Goal: Information Seeking & Learning: Check status

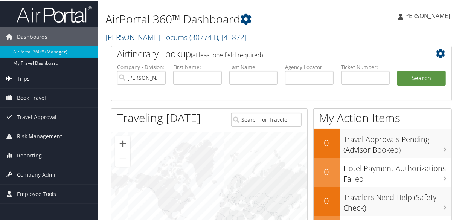
click at [28, 77] on span "Trips" at bounding box center [23, 78] width 13 height 19
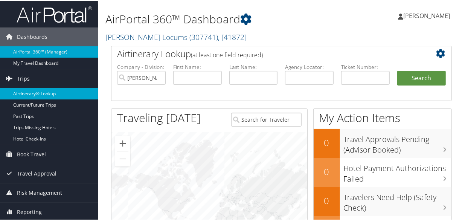
click at [47, 91] on link "Airtinerary® Lookup" at bounding box center [49, 92] width 98 height 11
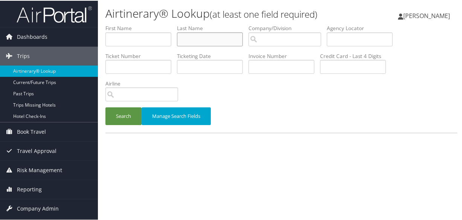
click at [209, 38] on input "text" at bounding box center [210, 39] width 66 height 14
type input "vaughan"
click at [105, 107] on button "Search" at bounding box center [123, 116] width 36 height 18
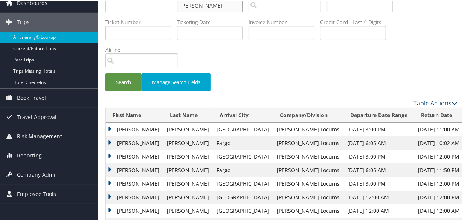
scroll to position [98, 0]
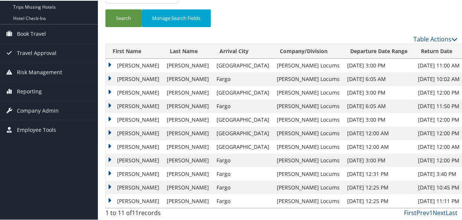
click at [112, 61] on td "Ingrid" at bounding box center [134, 65] width 57 height 14
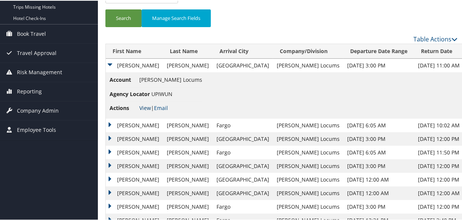
click at [147, 105] on link "View" at bounding box center [145, 107] width 12 height 7
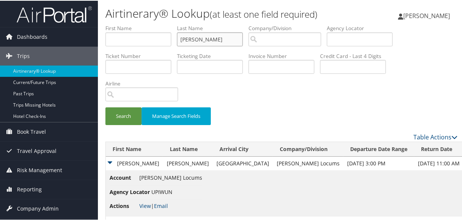
drag, startPoint x: 127, startPoint y: 35, endPoint x: 116, endPoint y: 35, distance: 11.3
click at [116, 24] on ul "First Name Last Name vaughan Departure City Arrival City Company/Division Airpo…" at bounding box center [281, 24] width 352 height 0
paste input "PLECHA"
type input "PLECHA"
click at [105, 107] on button "Search" at bounding box center [123, 116] width 36 height 18
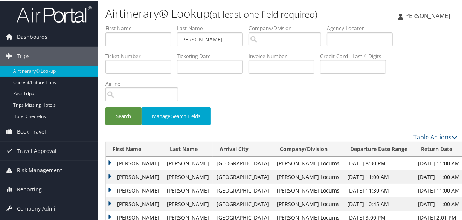
click at [110, 173] on td "Edward" at bounding box center [134, 177] width 57 height 14
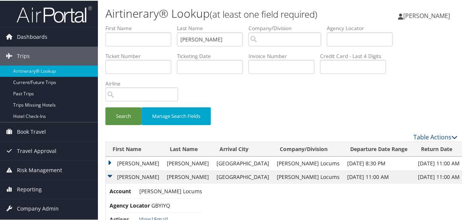
click at [146, 215] on link "View" at bounding box center [145, 218] width 12 height 7
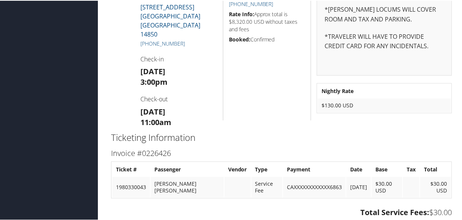
scroll to position [394, 0]
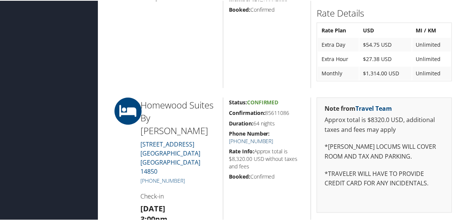
click at [273, 137] on link "[PHONE_NUMBER]" at bounding box center [251, 140] width 44 height 7
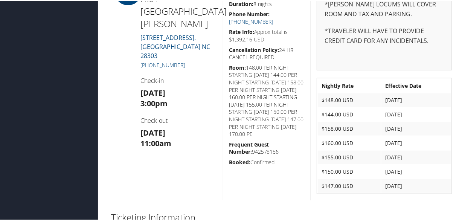
scroll to position [411, 0]
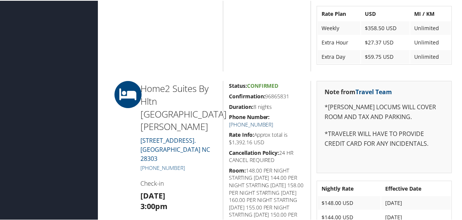
click at [273, 120] on link "+1 (910) 223-1170" at bounding box center [251, 123] width 44 height 7
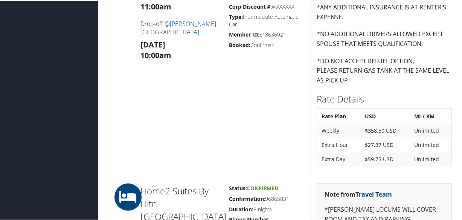
scroll to position [445, 0]
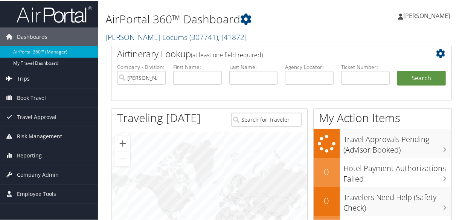
click at [27, 78] on span "Trips" at bounding box center [23, 78] width 13 height 19
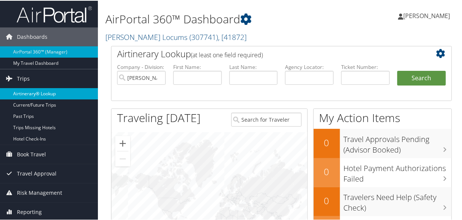
click at [34, 90] on link "Airtinerary® Lookup" at bounding box center [49, 92] width 98 height 11
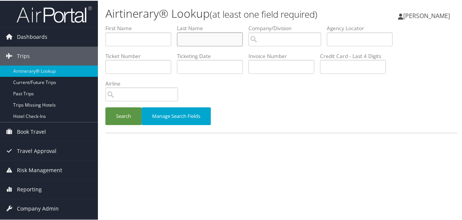
click at [195, 39] on input "text" at bounding box center [210, 39] width 66 height 14
click at [234, 37] on input "text" at bounding box center [210, 39] width 66 height 14
type input "o"
click at [105, 107] on button "Search" at bounding box center [123, 116] width 36 height 18
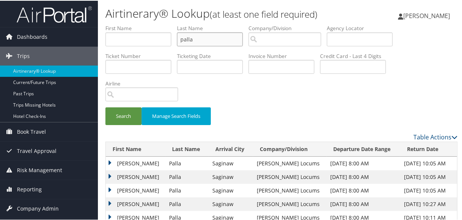
click at [105, 107] on button "Search" at bounding box center [123, 116] width 36 height 18
type input "Palla"
click at [130, 117] on button "Search" at bounding box center [123, 116] width 36 height 18
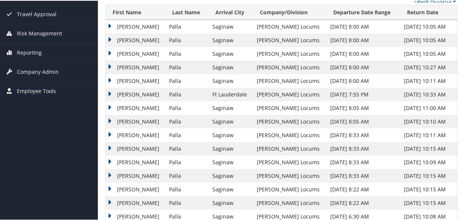
scroll to position [34, 0]
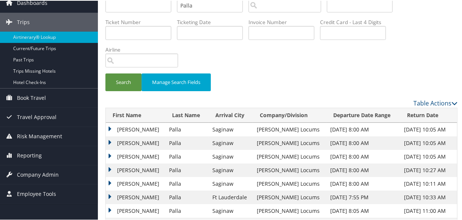
click at [111, 140] on td "Amruth" at bounding box center [136, 143] width 60 height 14
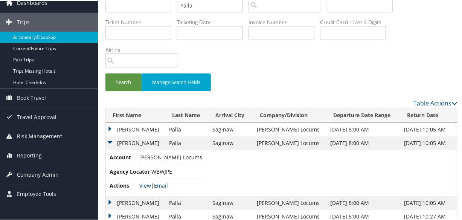
click at [144, 183] on link "View" at bounding box center [145, 184] width 12 height 7
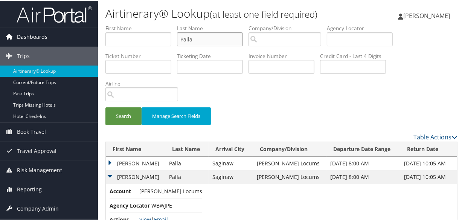
drag, startPoint x: 227, startPoint y: 38, endPoint x: 83, endPoint y: 27, distance: 144.3
type input "mitchell"
click at [105, 107] on button "Search" at bounding box center [123, 116] width 36 height 18
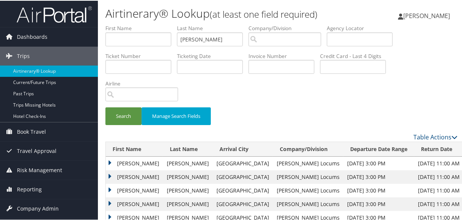
click at [107, 162] on td "Nicole" at bounding box center [134, 163] width 57 height 14
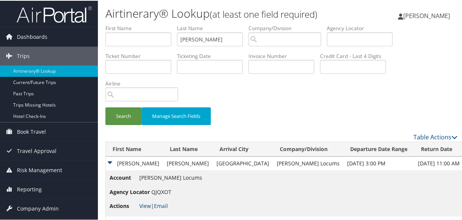
click at [147, 205] on link "View" at bounding box center [145, 205] width 12 height 7
drag, startPoint x: 218, startPoint y: 37, endPoint x: 159, endPoint y: 35, distance: 59.5
click at [159, 24] on ul "First Name Last Name mitchell Departure City Arrival City Company/Division Airp…" at bounding box center [281, 24] width 352 height 0
type input "messier"
click at [105, 107] on button "Search" at bounding box center [123, 116] width 36 height 18
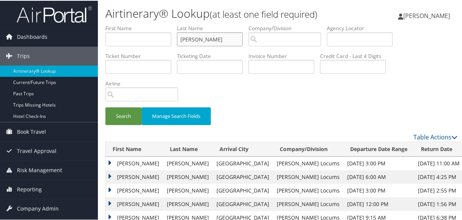
scroll to position [102, 0]
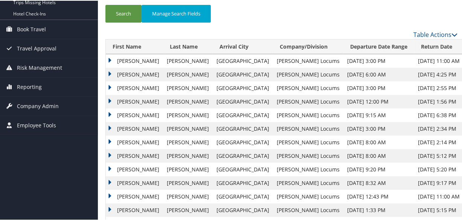
click at [109, 57] on td "Robert" at bounding box center [134, 60] width 57 height 14
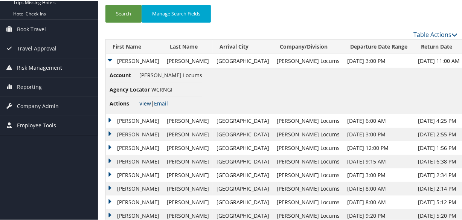
click at [141, 101] on link "View" at bounding box center [145, 102] width 12 height 7
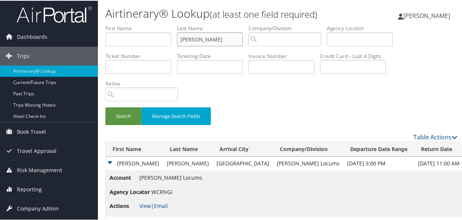
drag, startPoint x: 217, startPoint y: 40, endPoint x: 162, endPoint y: 40, distance: 55.0
click at [162, 24] on ul "First Name Last Name messier Departure City Arrival City Company/Division Airpo…" at bounding box center [281, 24] width 352 height 0
paste input "D SADEGHI"
click at [105, 107] on button "Search" at bounding box center [123, 116] width 36 height 18
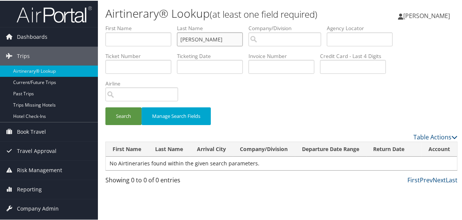
click at [187, 38] on input "D SADEGHI" at bounding box center [210, 39] width 66 height 14
type input "SADEGHI"
click at [105, 107] on button "Search" at bounding box center [123, 116] width 36 height 18
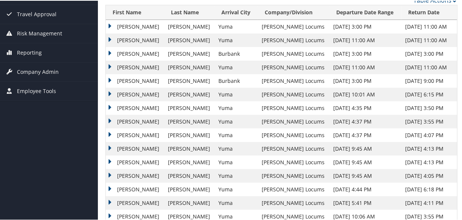
scroll to position [68, 0]
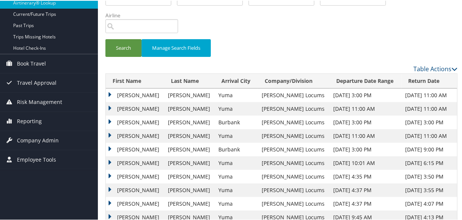
click at [108, 108] on td "Seyed" at bounding box center [135, 108] width 58 height 14
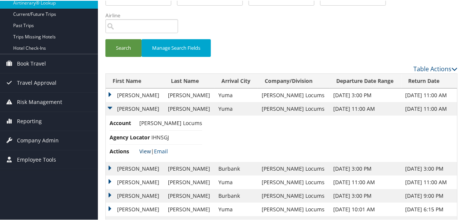
click at [144, 148] on link "View" at bounding box center [145, 150] width 12 height 7
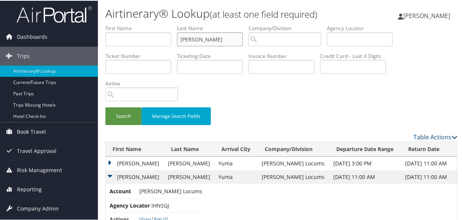
drag, startPoint x: 226, startPoint y: 40, endPoint x: 140, endPoint y: 41, distance: 85.5
click at [140, 24] on ul "First Name Last Name SADEGHI Departure City Arrival City Company/Division Airpo…" at bounding box center [281, 24] width 352 height 0
type input "HOM"
click at [105, 107] on button "Search" at bounding box center [123, 116] width 36 height 18
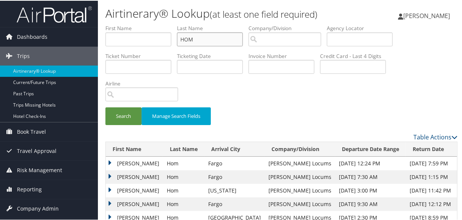
scroll to position [68, 0]
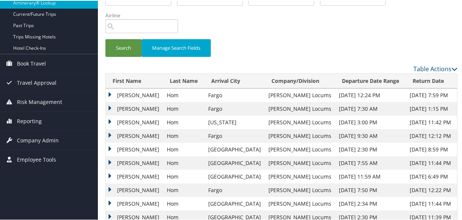
click at [108, 105] on td "David" at bounding box center [134, 108] width 57 height 14
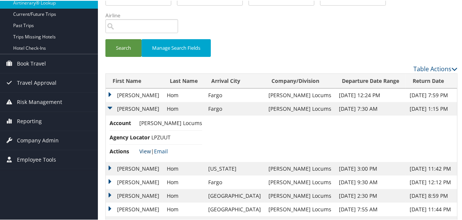
click at [143, 147] on link "View" at bounding box center [145, 150] width 12 height 7
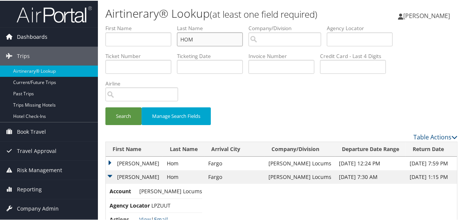
drag, startPoint x: 207, startPoint y: 41, endPoint x: 95, endPoint y: 44, distance: 112.3
click at [105, 38] on form "First Name Last Name HOM Departure City Arrival City Company/Division Airport/C…" at bounding box center [281, 78] width 352 height 108
click at [105, 107] on button "Search" at bounding box center [123, 116] width 36 height 18
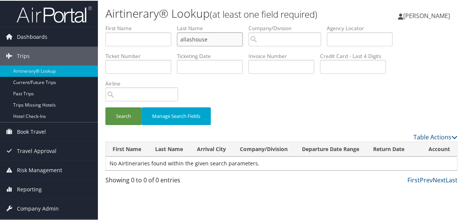
click at [189, 37] on input "allashouse" at bounding box center [210, 39] width 66 height 14
type input "allshouse"
click at [105, 107] on button "Search" at bounding box center [123, 116] width 36 height 18
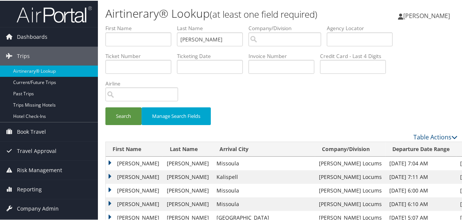
click at [110, 173] on td "Michael" at bounding box center [134, 177] width 57 height 14
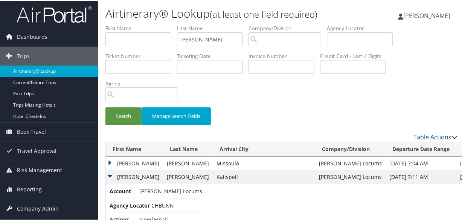
click at [146, 215] on link "View" at bounding box center [145, 218] width 12 height 7
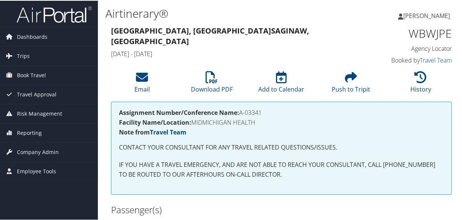
scroll to position [205, 0]
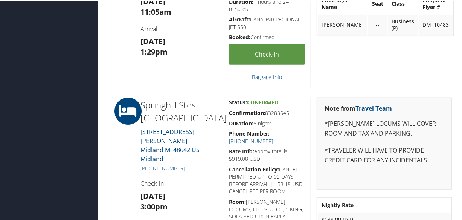
scroll to position [513, 0]
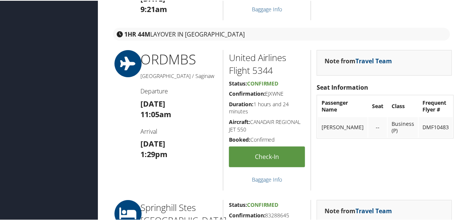
scroll to position [513, 0]
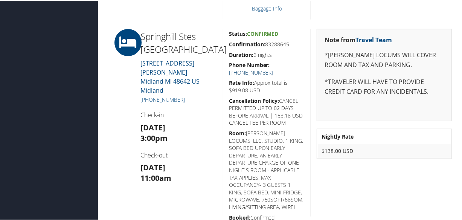
click at [273, 68] on link "[PHONE_NUMBER]" at bounding box center [251, 71] width 44 height 7
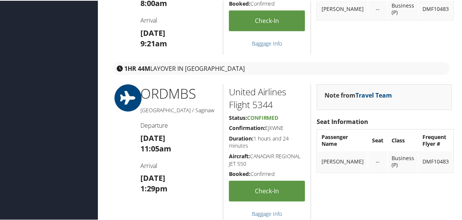
scroll to position [102, 0]
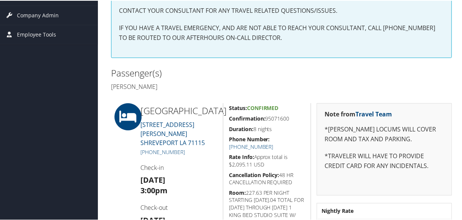
scroll to position [171, 0]
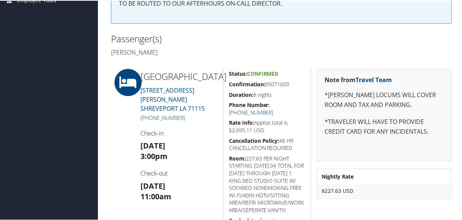
click at [273, 108] on link "+1 (318) 798-1320" at bounding box center [251, 111] width 44 height 7
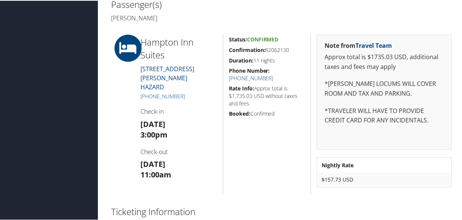
scroll to position [171, 0]
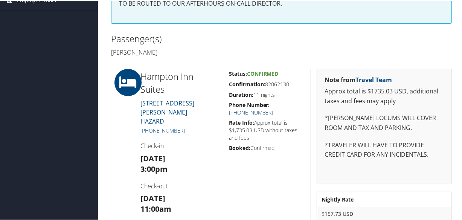
click at [273, 108] on link "[PHONE_NUMBER]" at bounding box center [251, 111] width 44 height 7
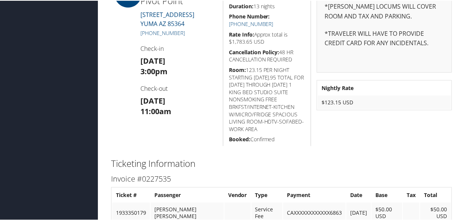
scroll to position [411, 0]
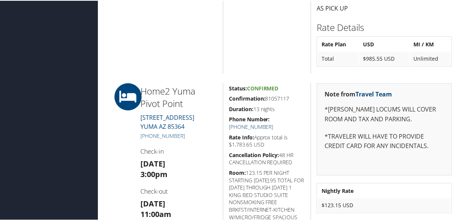
click at [273, 122] on link "[PHONE_NUMBER]" at bounding box center [251, 125] width 44 height 7
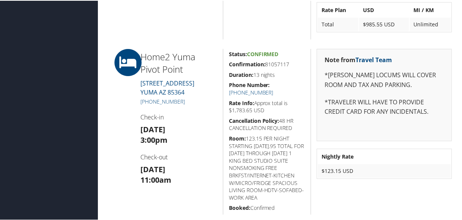
scroll to position [479, 0]
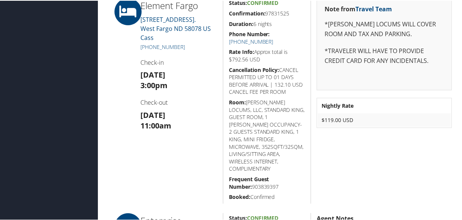
scroll to position [479, 0]
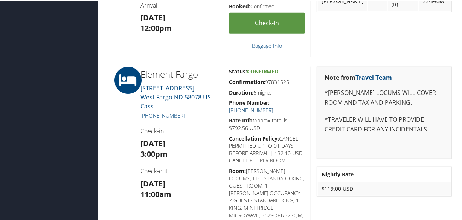
click at [273, 106] on link "(701) 478-5333" at bounding box center [251, 109] width 44 height 7
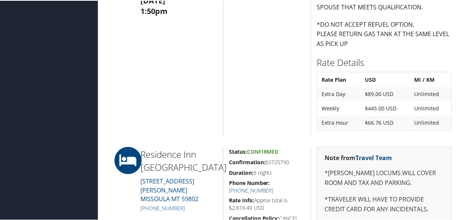
scroll to position [753, 0]
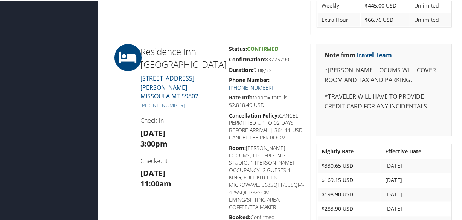
click at [273, 83] on link "[PHONE_NUMBER]" at bounding box center [251, 86] width 44 height 7
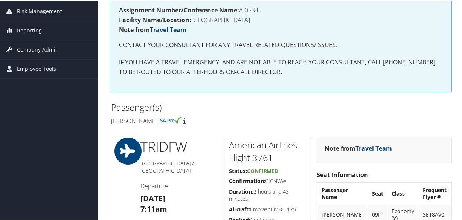
scroll to position [137, 0]
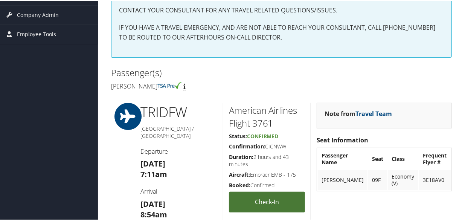
scroll to position [137, 0]
